Goal: Check status: Check status

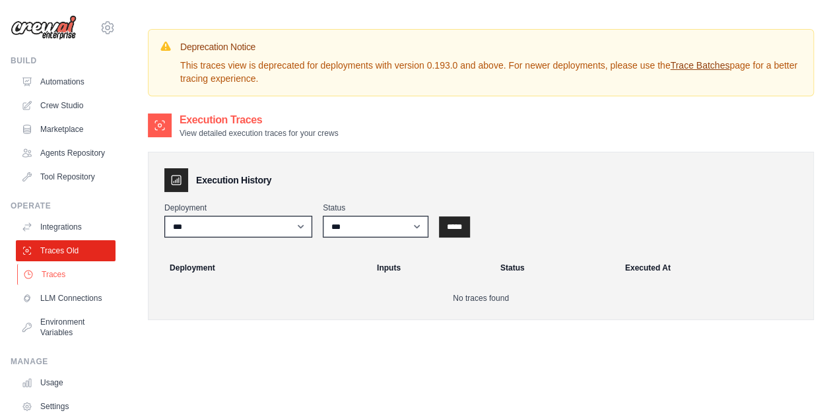
click at [56, 285] on link "Traces" at bounding box center [67, 274] width 100 height 21
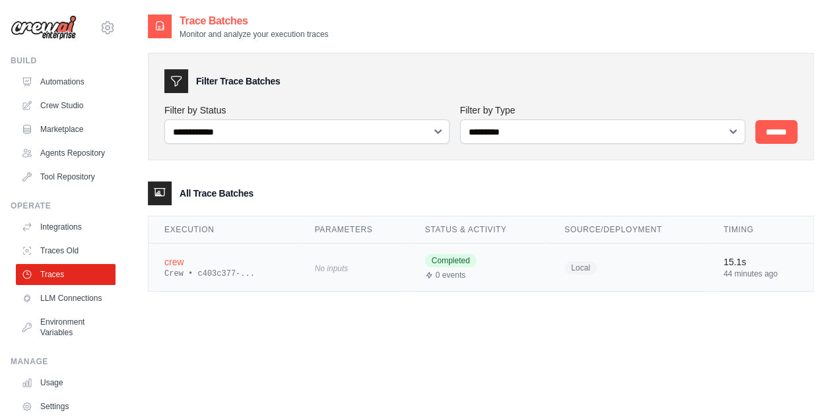
click at [212, 274] on div "Crew • c403c377-..." at bounding box center [223, 274] width 119 height 11
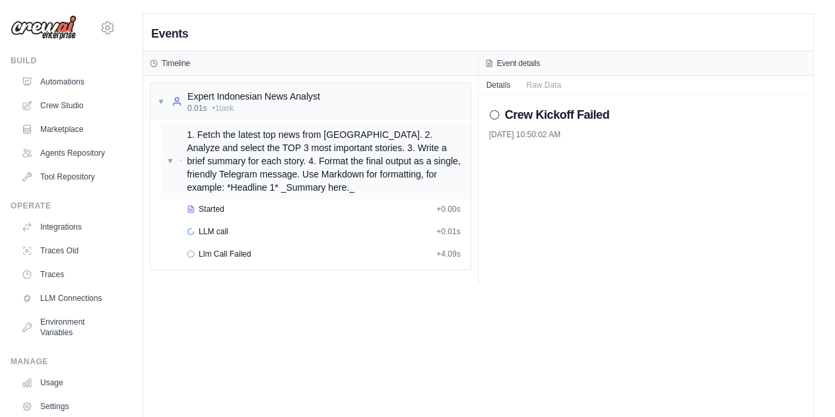
click at [329, 132] on div "1. Fetch the latest top news from [GEOGRAPHIC_DATA]. 2. Analyze and select the …" at bounding box center [326, 161] width 278 height 66
click at [328, 147] on div "1. Fetch the latest top news from [GEOGRAPHIC_DATA]. 2. Analyze and select the …" at bounding box center [325, 161] width 280 height 66
click at [251, 236] on div "LLM call + 0.01s" at bounding box center [323, 232] width 283 height 20
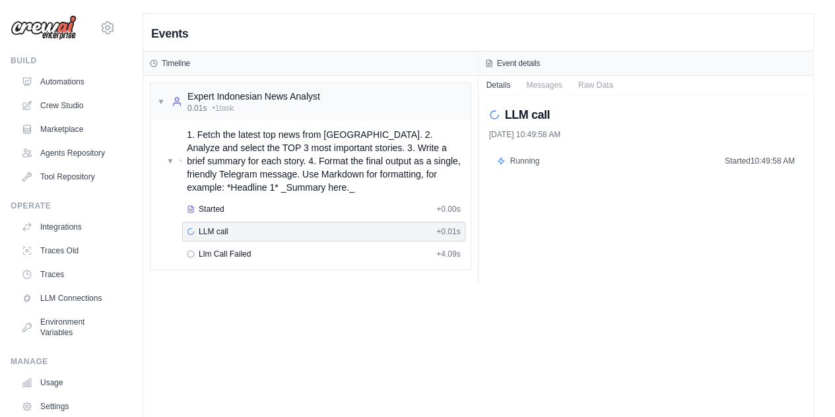
click at [579, 162] on div "Running Started 10:49:58 AM" at bounding box center [646, 161] width 298 height 11
click at [523, 126] on div "LLM call [DATE] 10:49:58 AM" at bounding box center [646, 123] width 314 height 34
drag, startPoint x: 335, startPoint y: 231, endPoint x: 283, endPoint y: 236, distance: 51.7
click at [283, 236] on div "LLM call + 0.01s" at bounding box center [323, 232] width 283 height 20
click at [267, 244] on div "Llm Call Failed + 4.09s" at bounding box center [323, 254] width 283 height 20
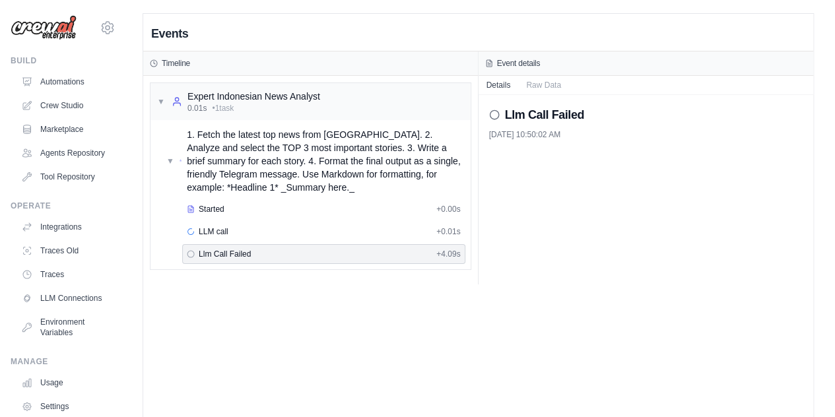
click at [220, 251] on span "Llm Call Failed" at bounding box center [225, 254] width 52 height 11
click at [235, 237] on div "LLM call + 0.01s" at bounding box center [323, 232] width 283 height 20
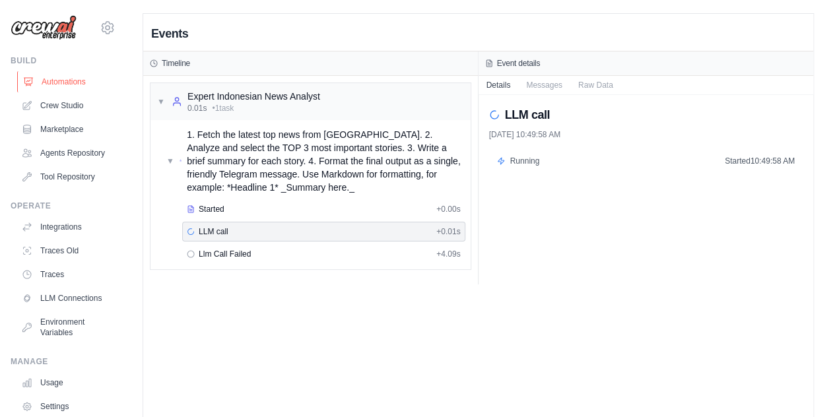
click at [61, 77] on link "Automations" at bounding box center [67, 81] width 100 height 21
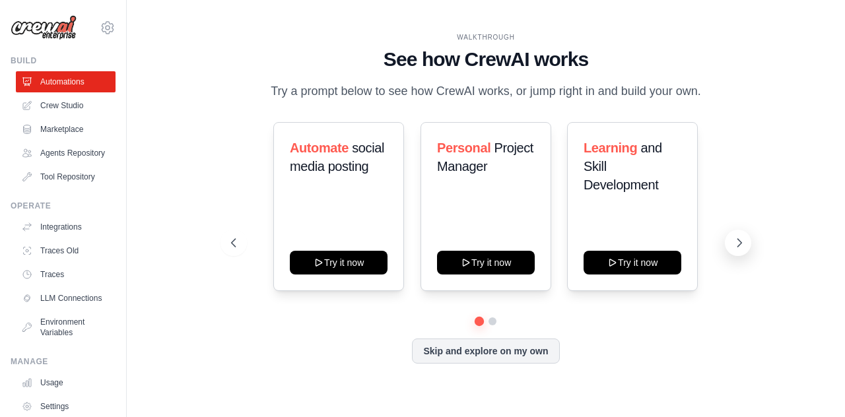
click at [739, 249] on icon at bounding box center [738, 242] width 13 height 13
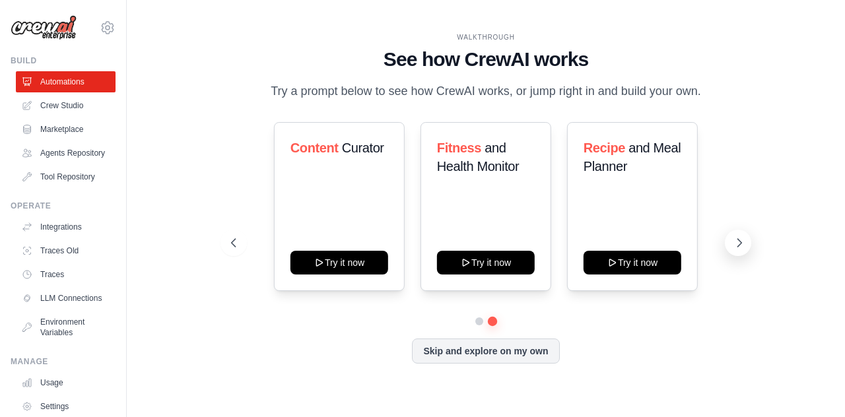
click at [739, 249] on icon at bounding box center [738, 242] width 13 height 13
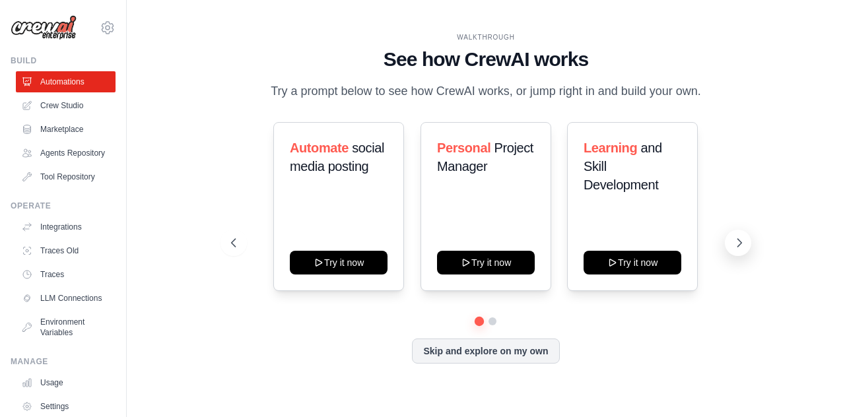
click at [739, 249] on icon at bounding box center [738, 242] width 13 height 13
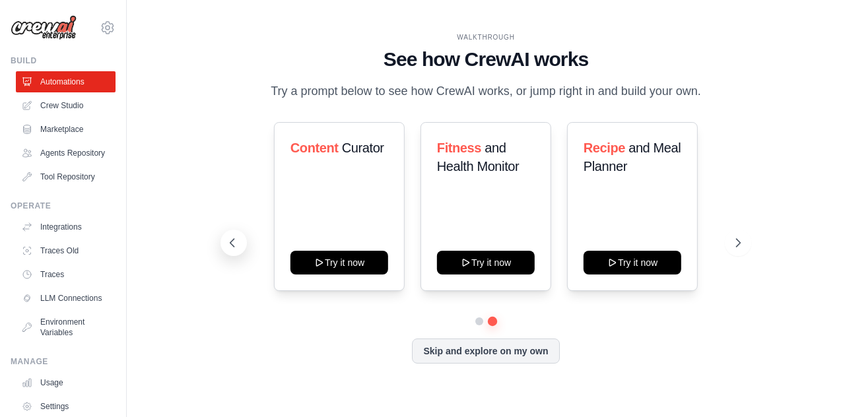
click at [230, 233] on button at bounding box center [233, 243] width 26 height 26
